Goal: Information Seeking & Learning: Compare options

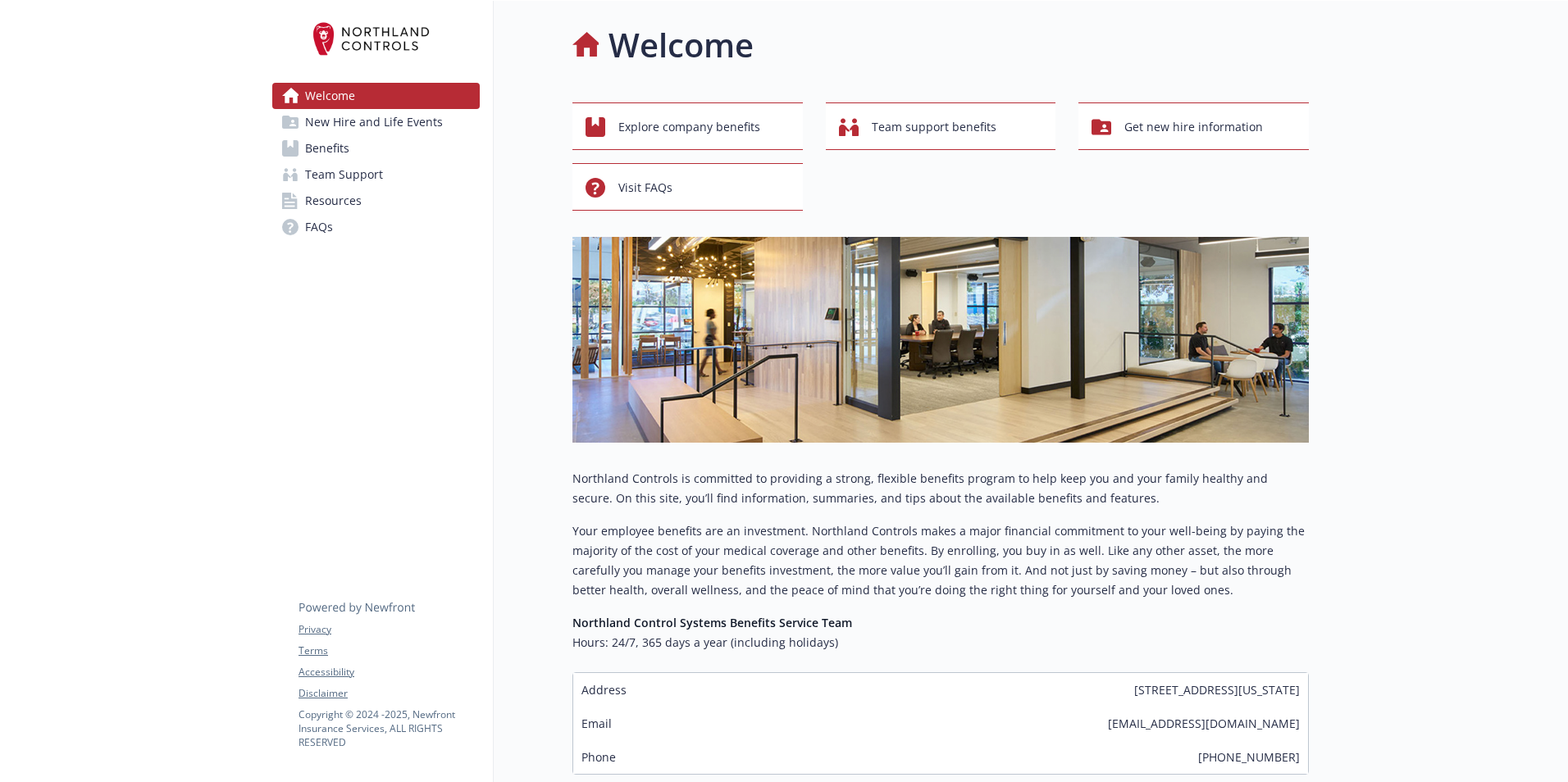
click at [384, 129] on span "New Hire and Life Events" at bounding box center [374, 122] width 138 height 26
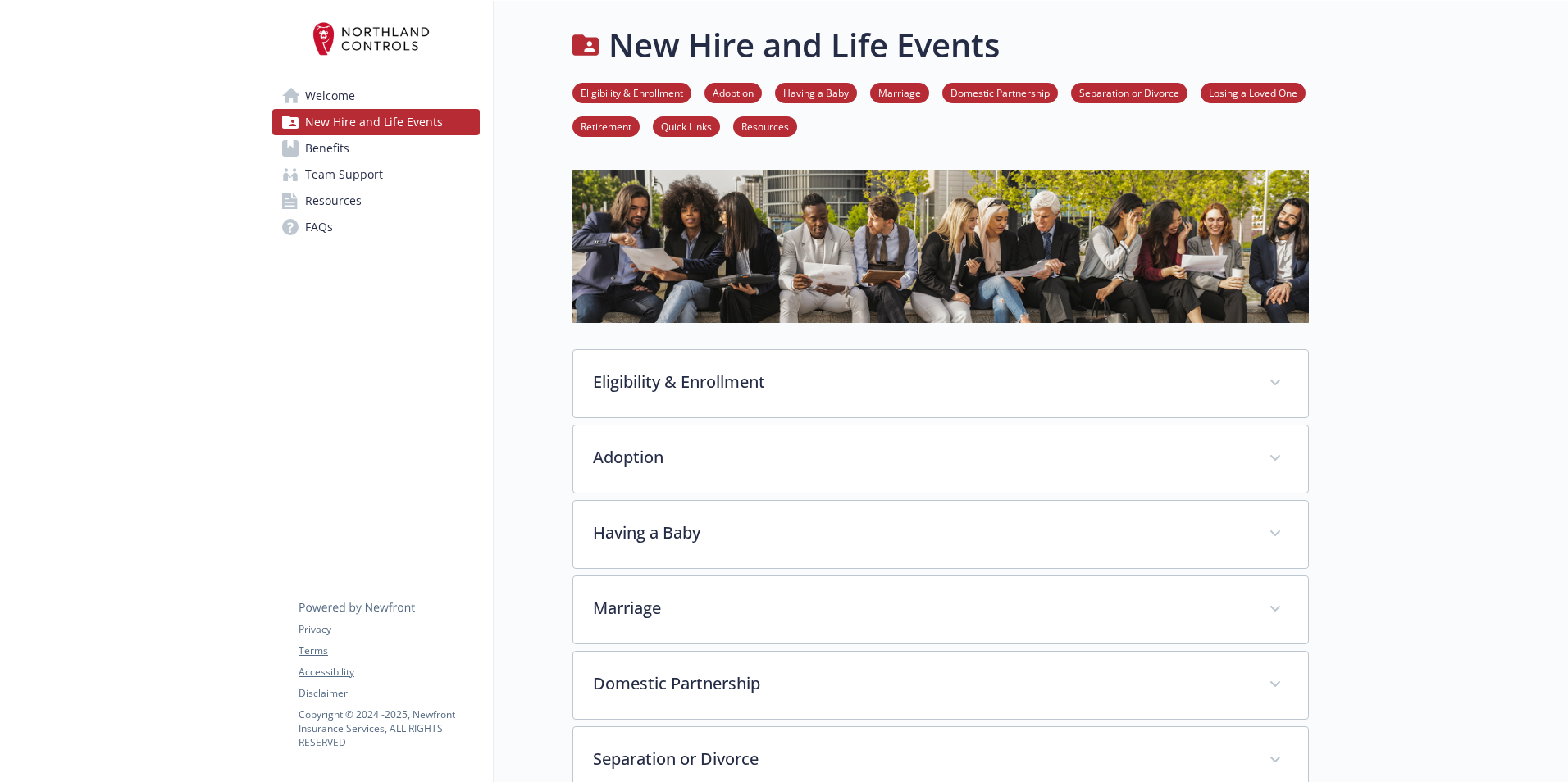
click at [382, 142] on link "Benefits" at bounding box center [376, 148] width 207 height 26
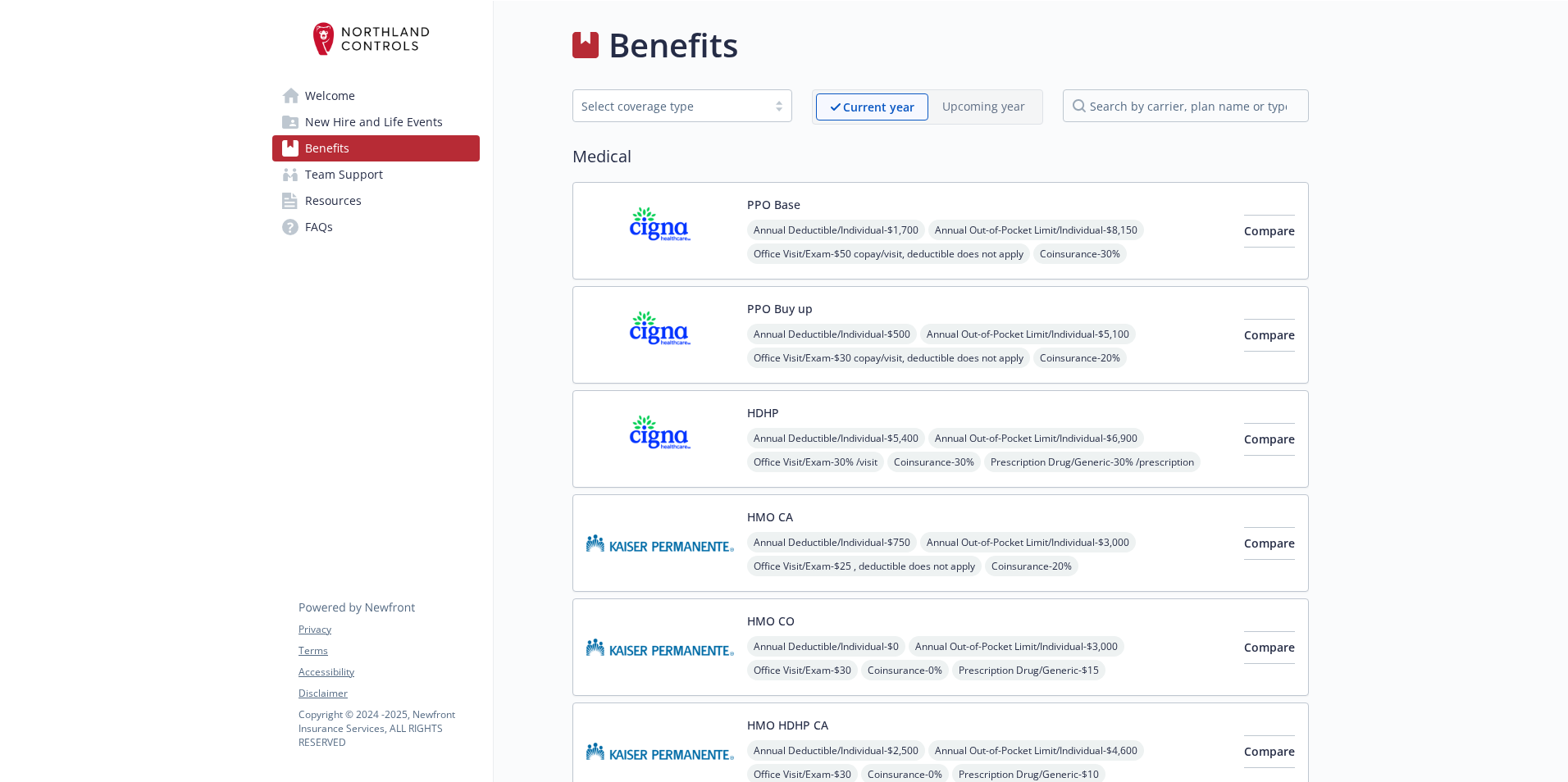
click at [732, 117] on div "Select coverage type" at bounding box center [683, 106] width 220 height 33
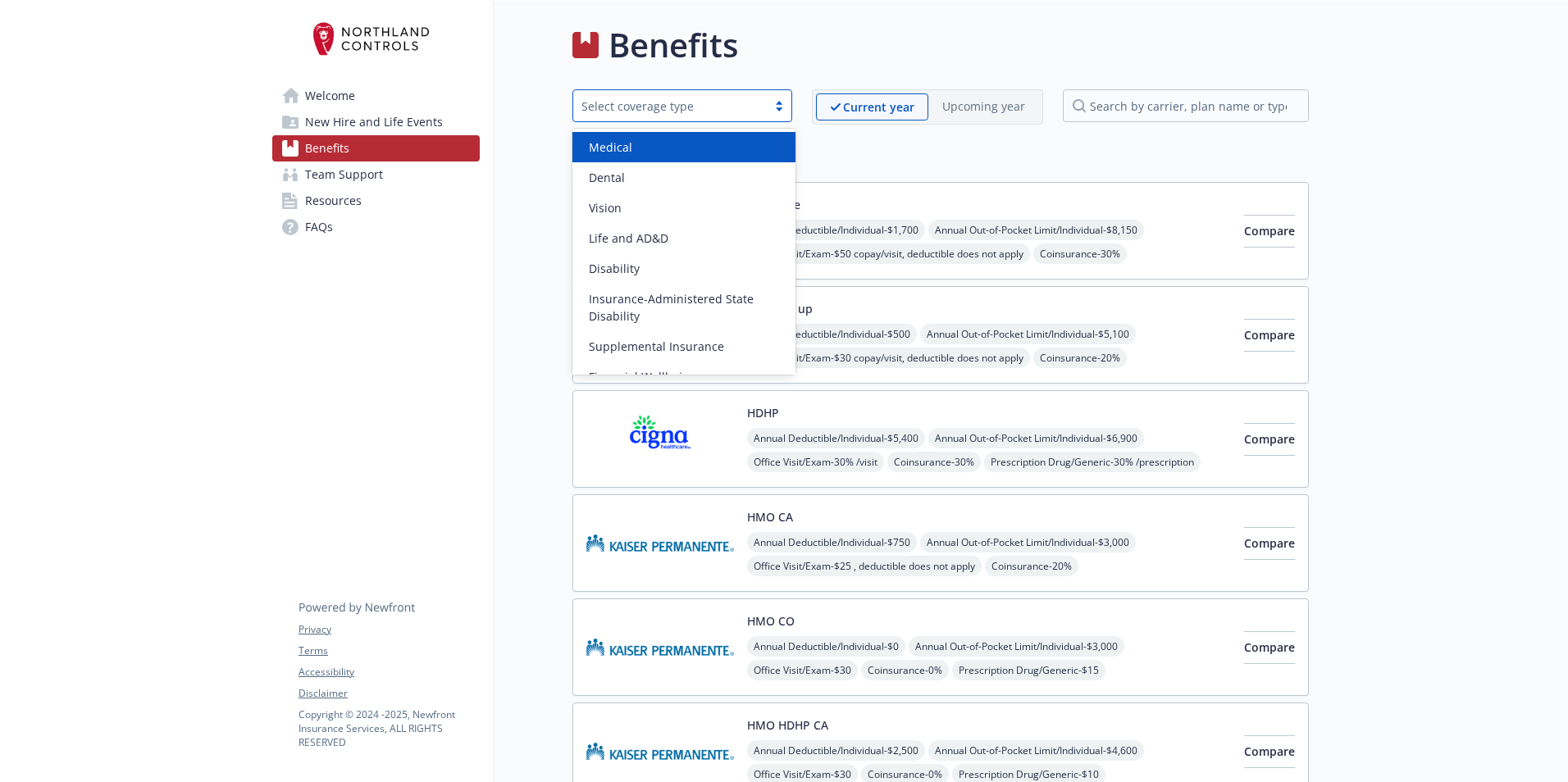
click at [732, 117] on div "Select coverage type" at bounding box center [683, 106] width 220 height 33
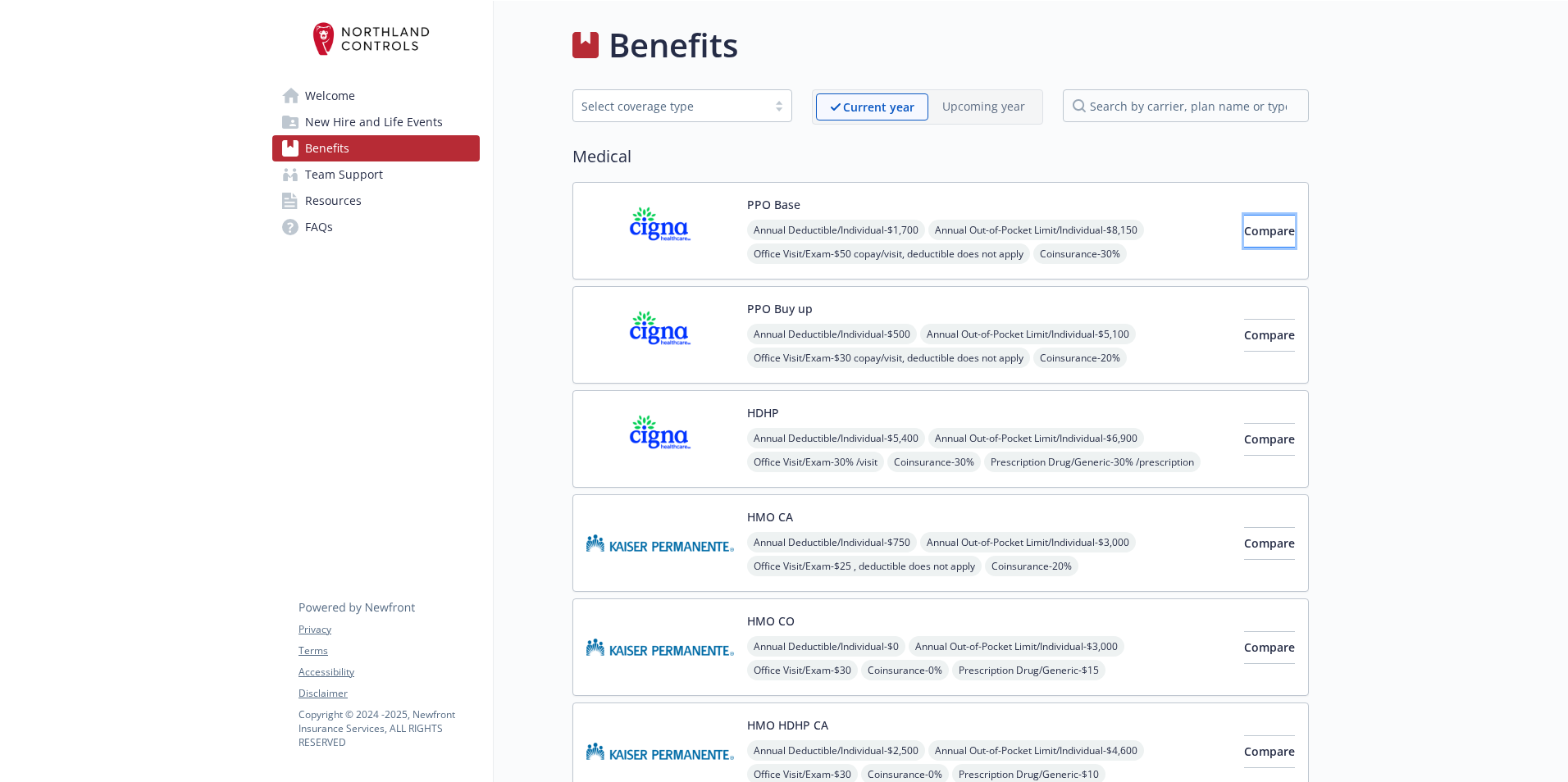
click at [1244, 227] on span "Compare" at bounding box center [1269, 231] width 51 height 15
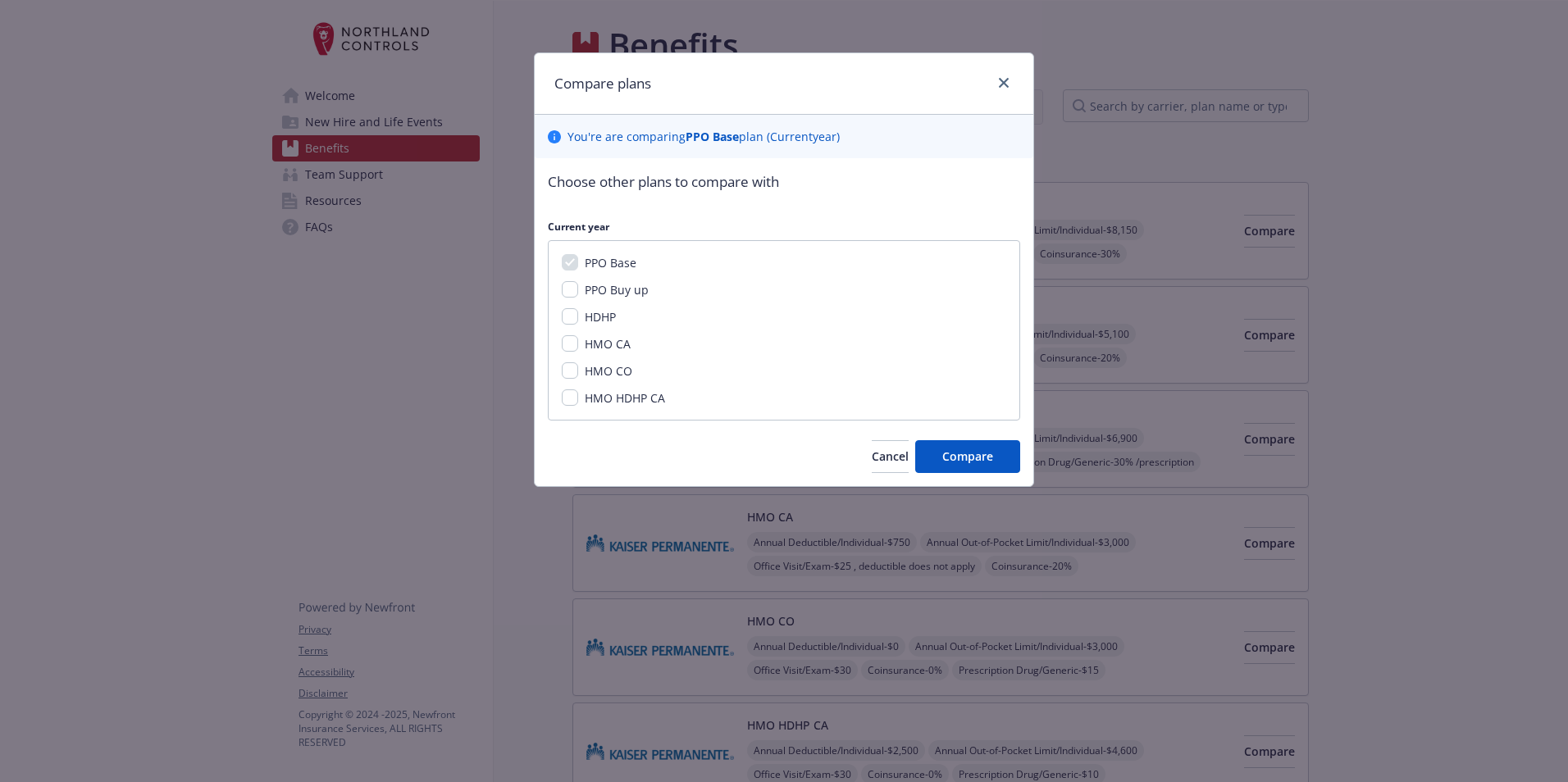
click at [992, 78] on div at bounding box center [1001, 83] width 26 height 21
click at [1003, 79] on icon "close" at bounding box center [1004, 83] width 10 height 10
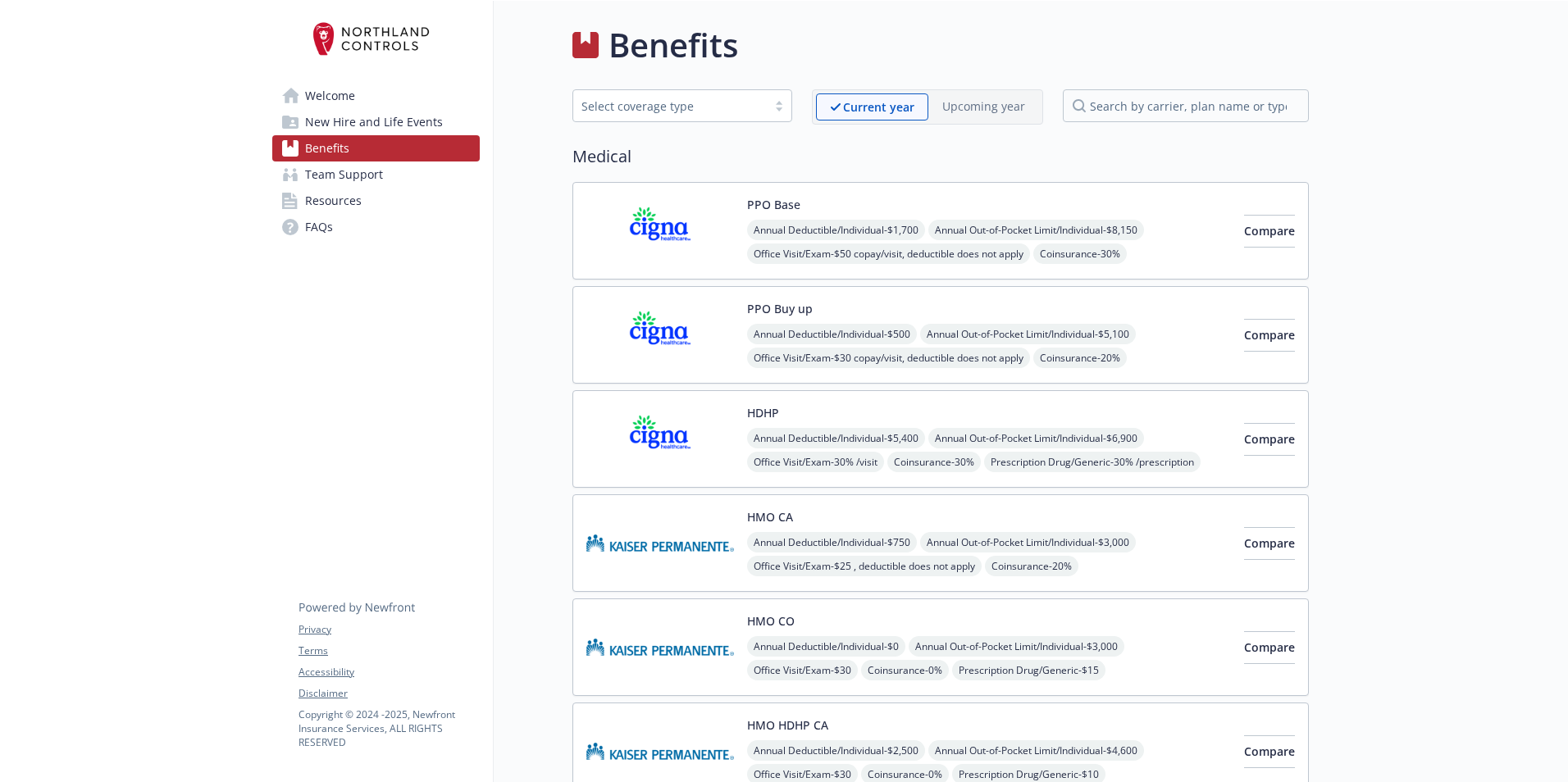
click at [444, 124] on link "New Hire and Life Events" at bounding box center [376, 122] width 207 height 26
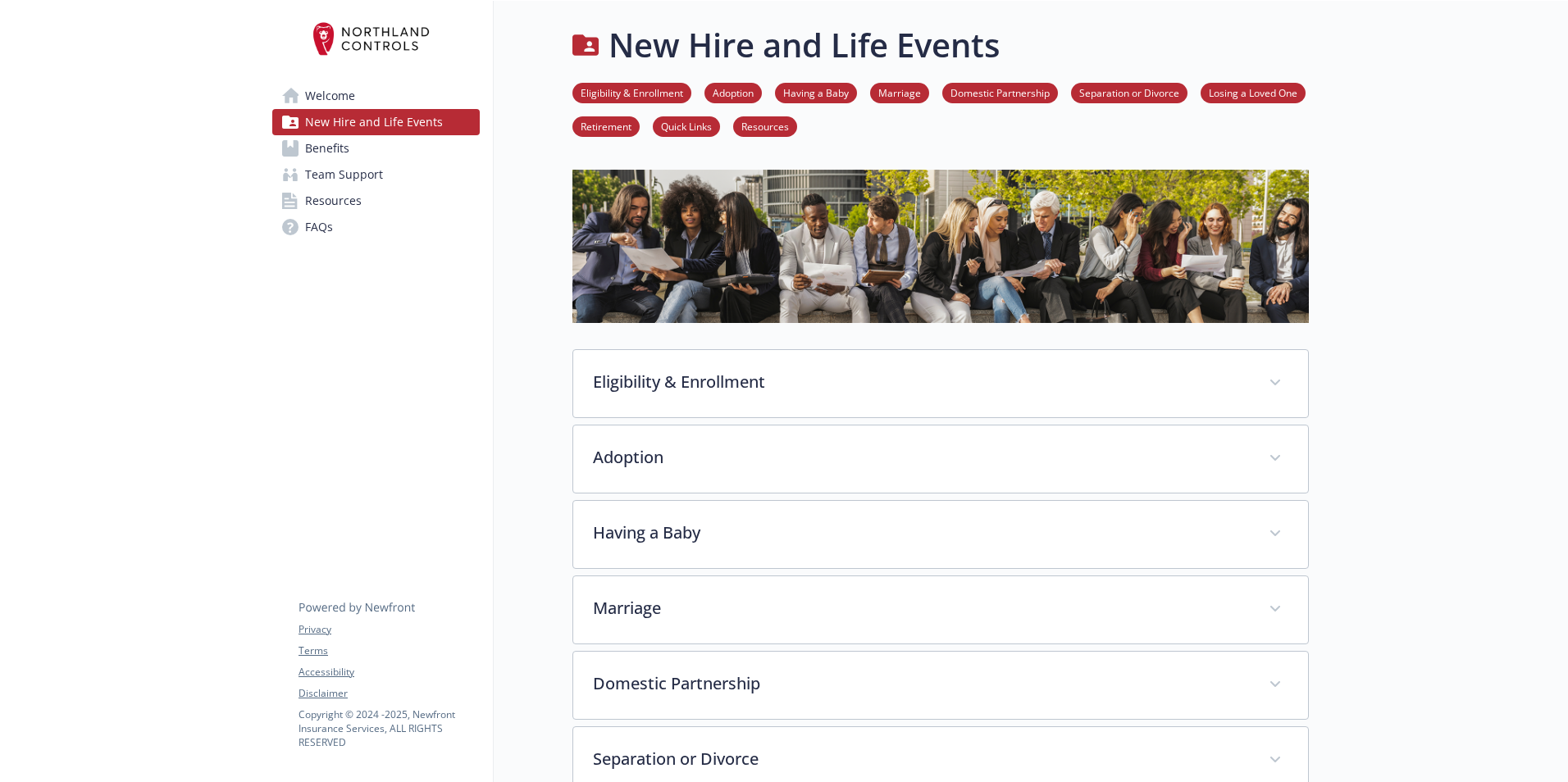
click at [367, 179] on span "Team Support" at bounding box center [344, 174] width 78 height 26
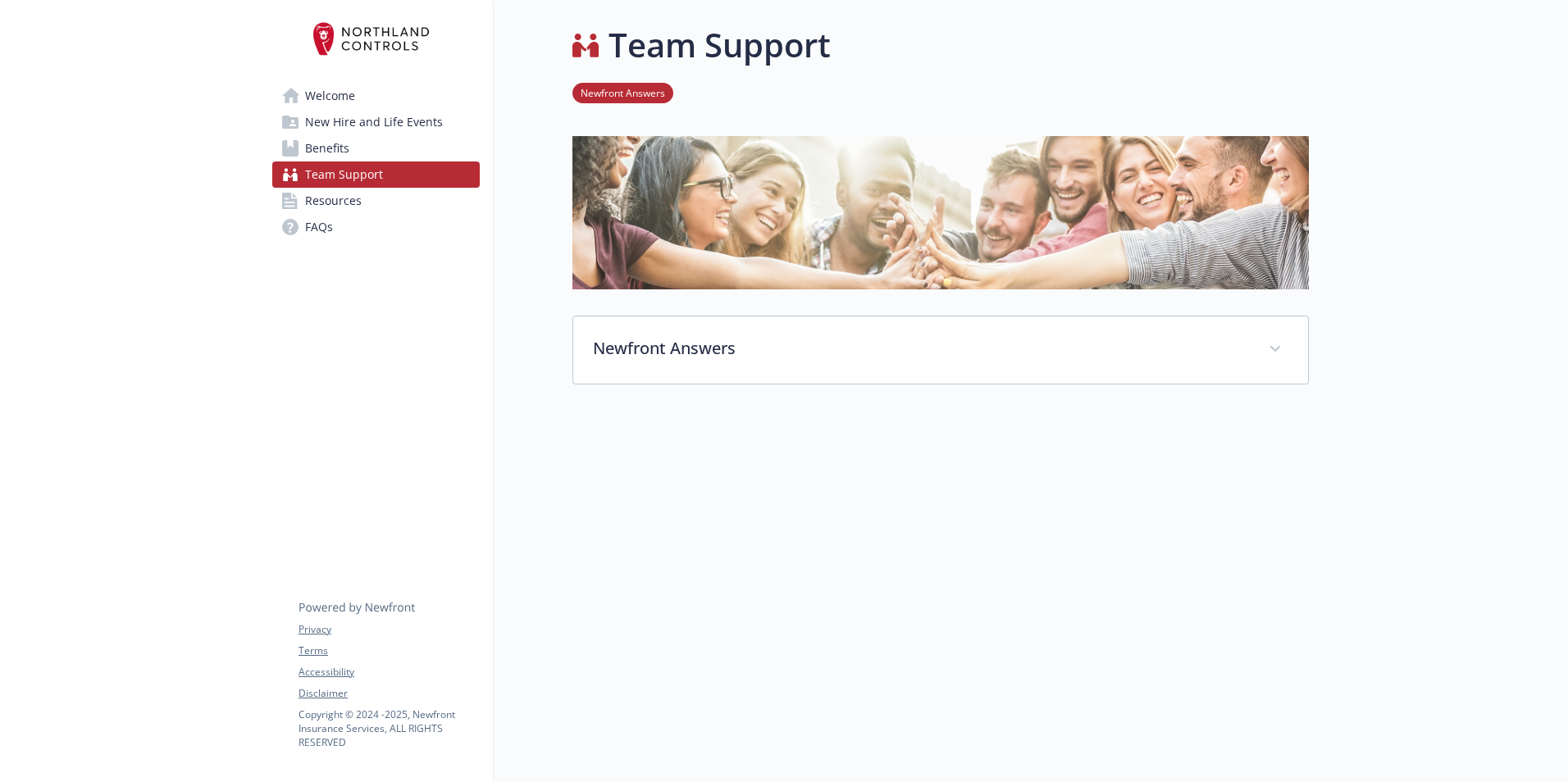
click at [373, 201] on link "Resources" at bounding box center [376, 200] width 207 height 26
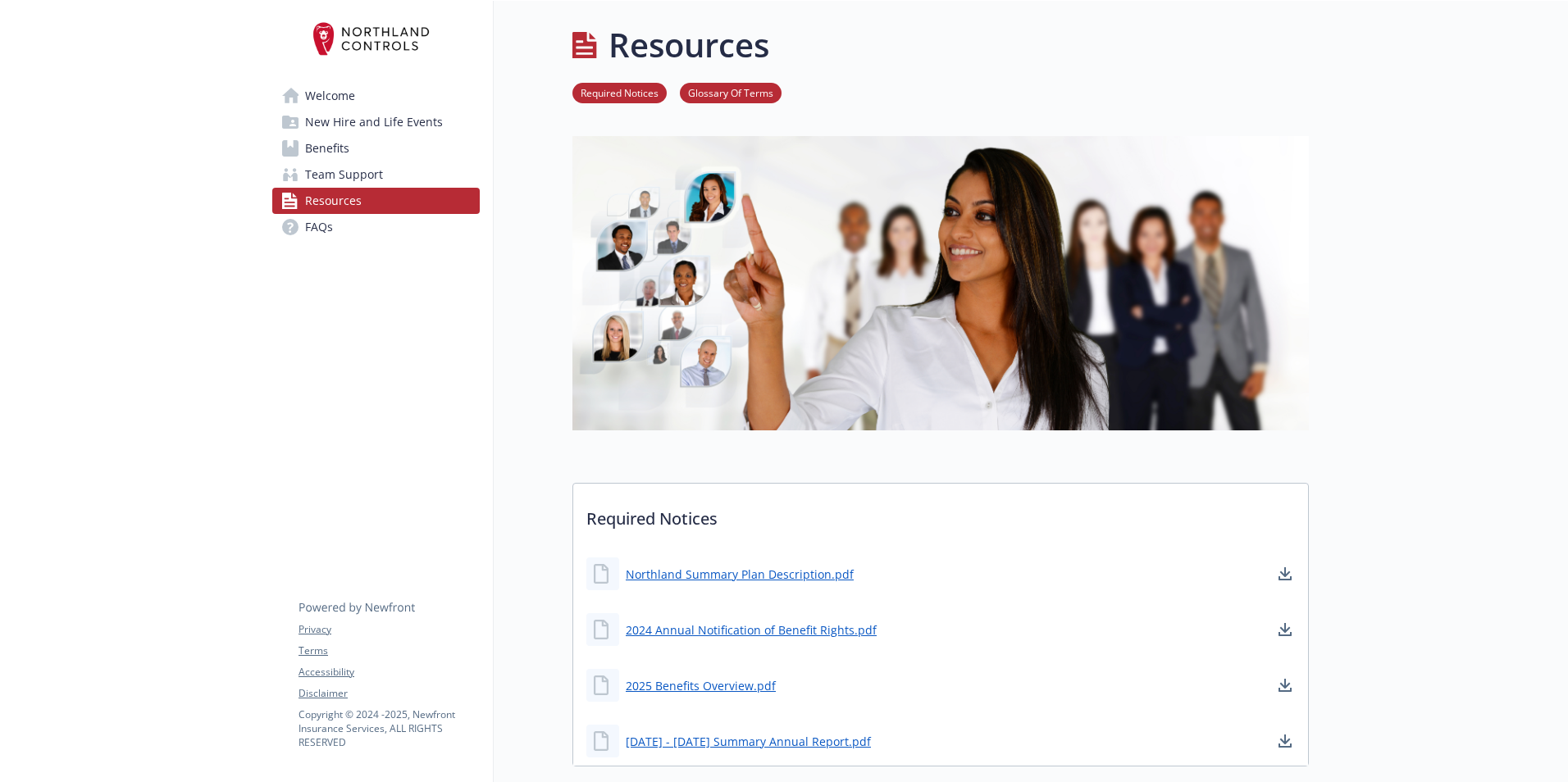
click at [376, 131] on span "New Hire and Life Events" at bounding box center [374, 122] width 138 height 26
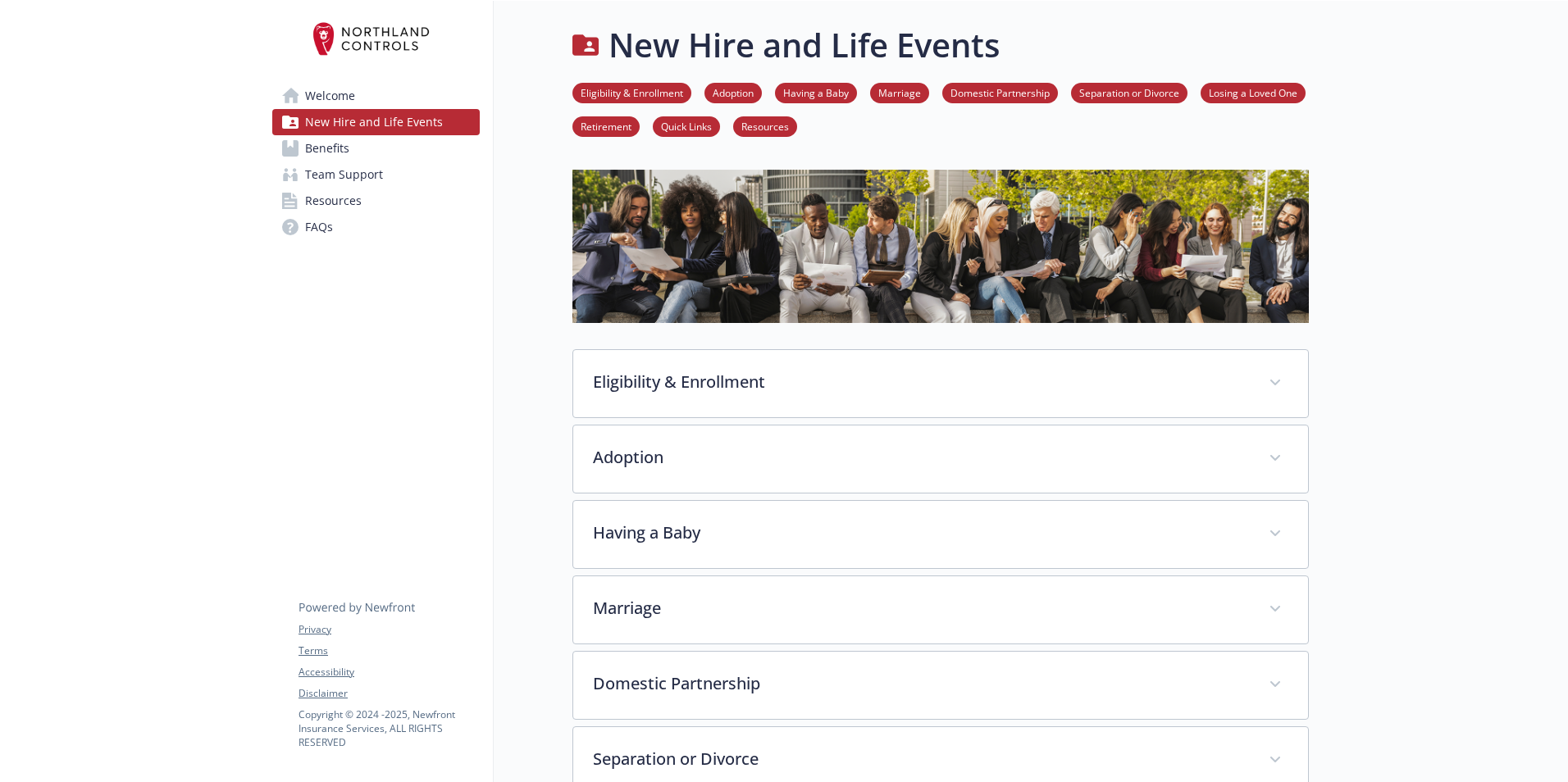
click at [374, 102] on link "Welcome" at bounding box center [376, 96] width 207 height 26
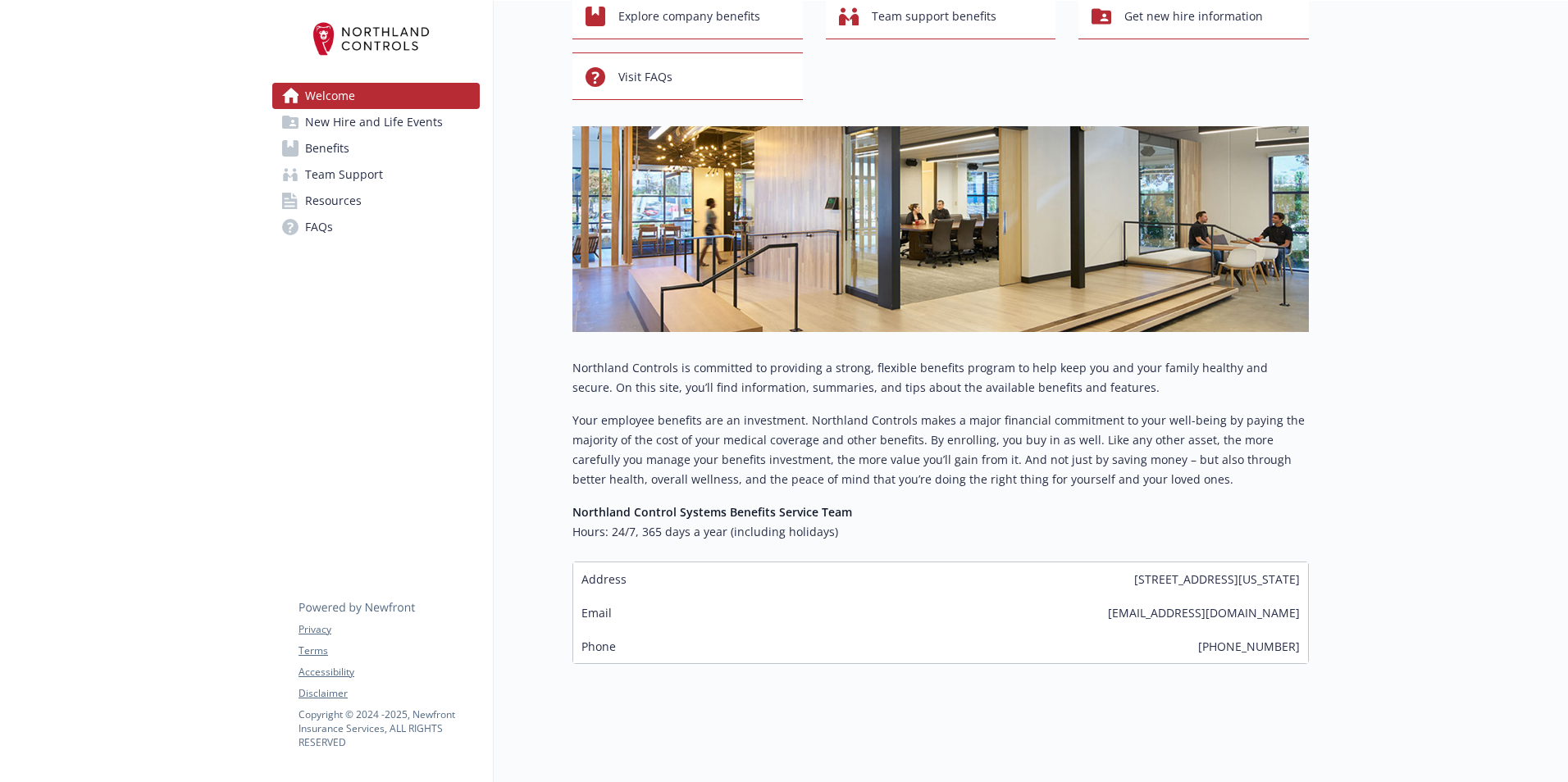
scroll to position [123, 0]
